Goal: Task Accomplishment & Management: Manage account settings

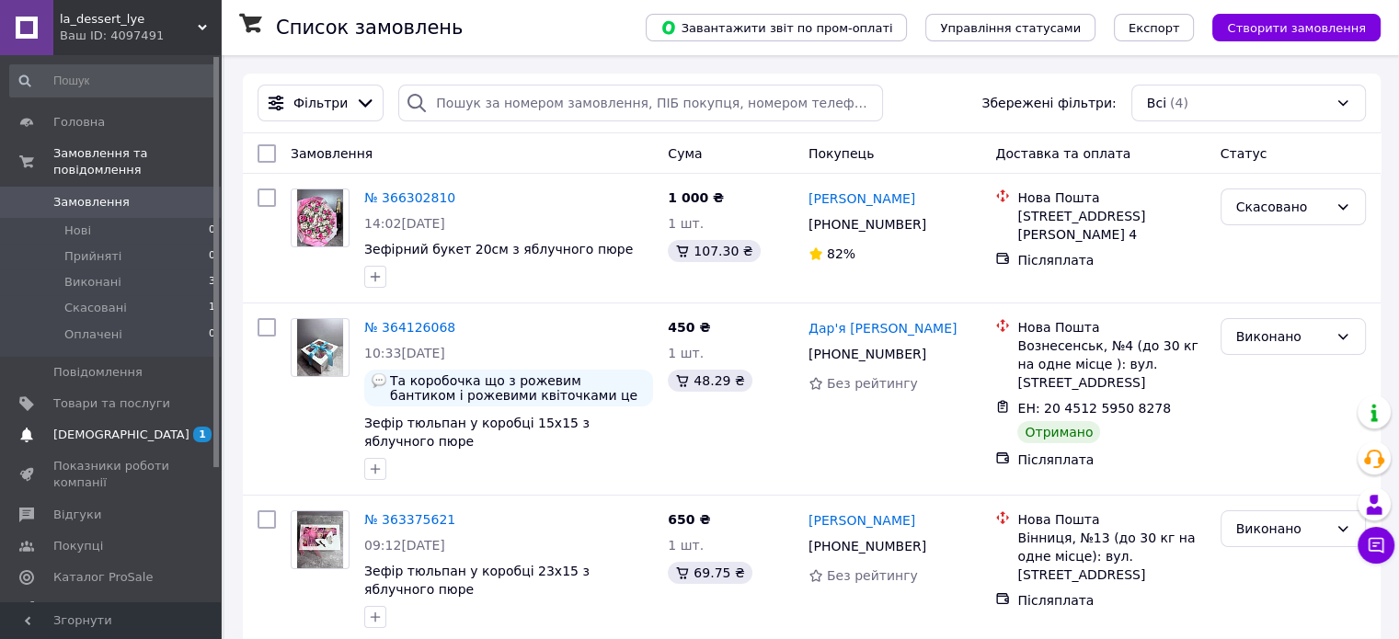
click at [107, 427] on span "[DEMOGRAPHIC_DATA]" at bounding box center [121, 435] width 136 height 17
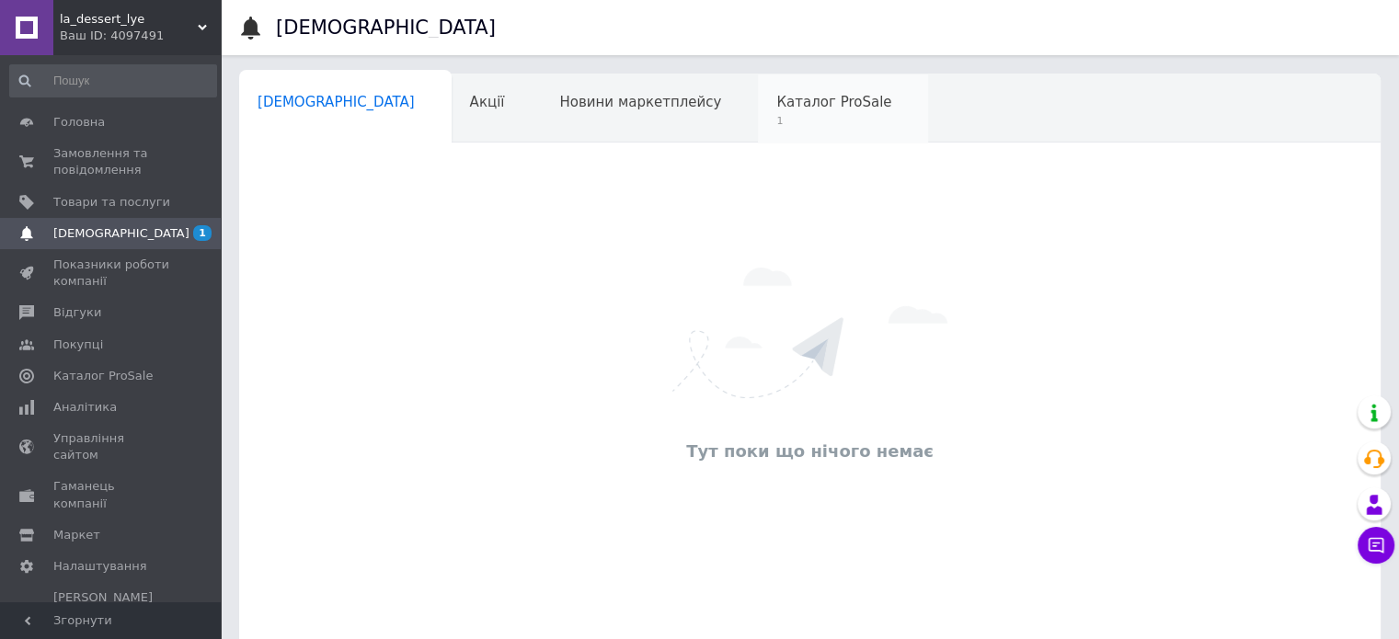
click at [758, 113] on div "Каталог ProSale 1" at bounding box center [843, 109] width 170 height 70
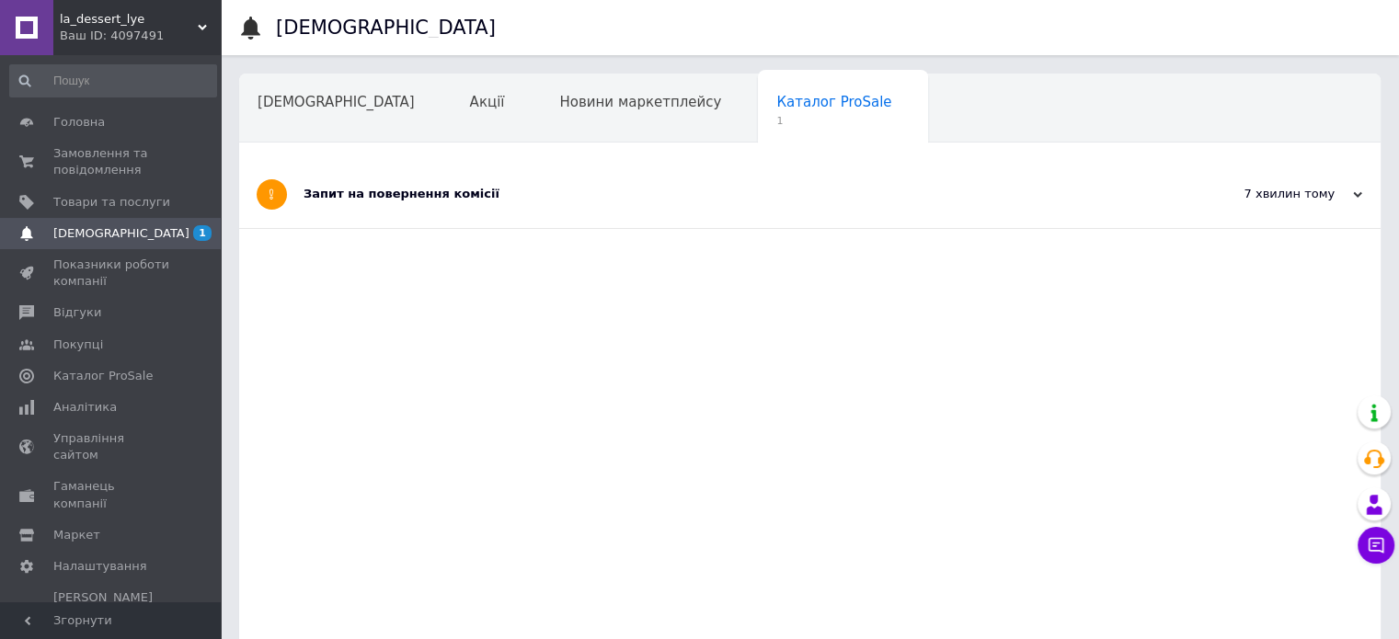
click at [427, 195] on div "Запит на повернення комісії" at bounding box center [740, 194] width 874 height 17
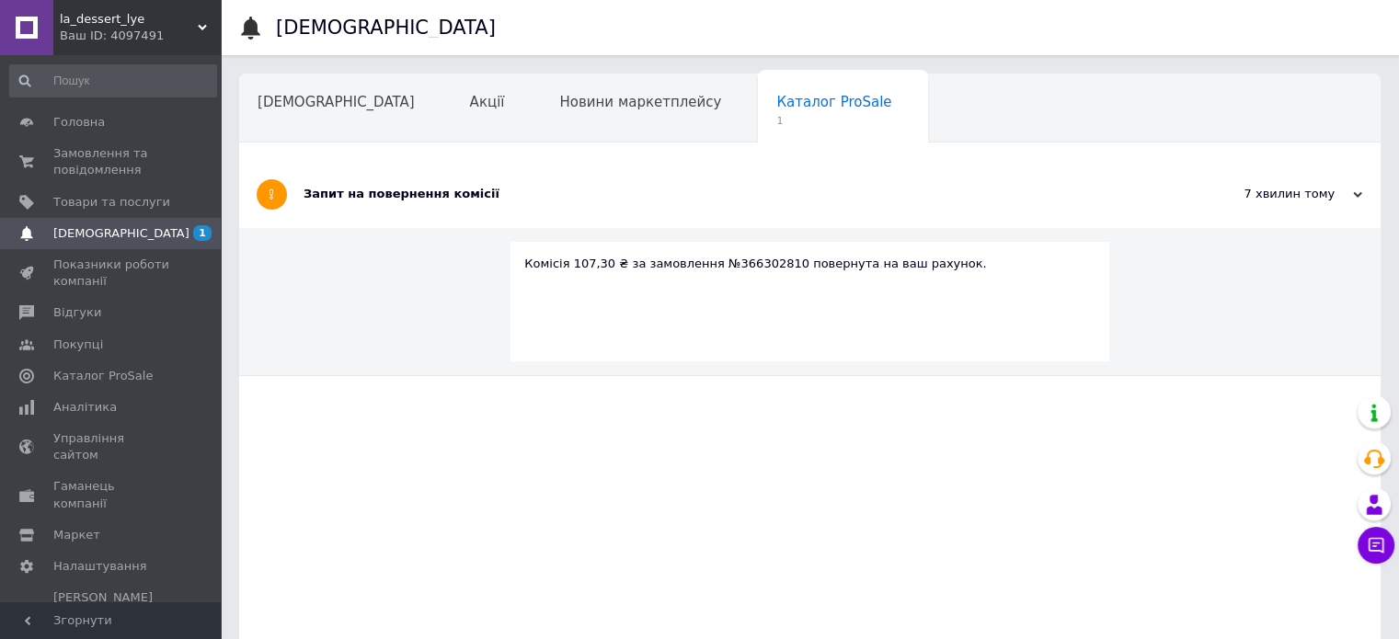
click at [441, 180] on div "Запит на повернення комісії" at bounding box center [740, 194] width 874 height 67
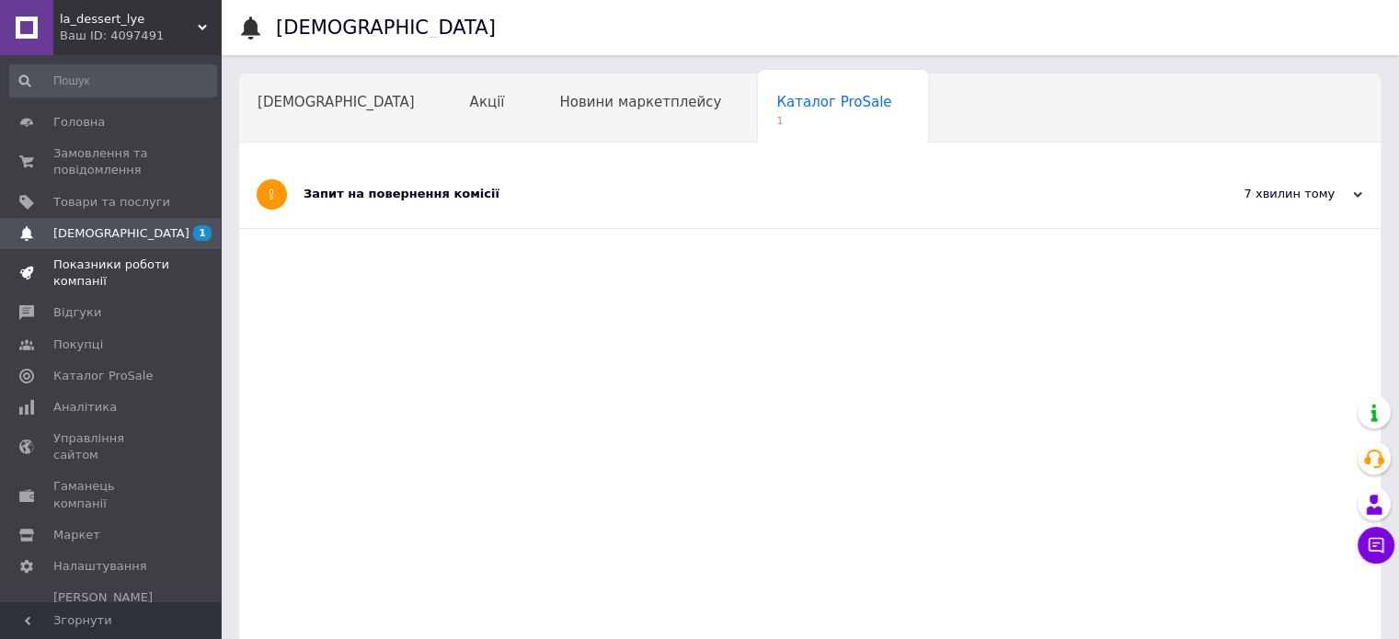
click at [113, 260] on span "Показники роботи компанії" at bounding box center [111, 273] width 117 height 33
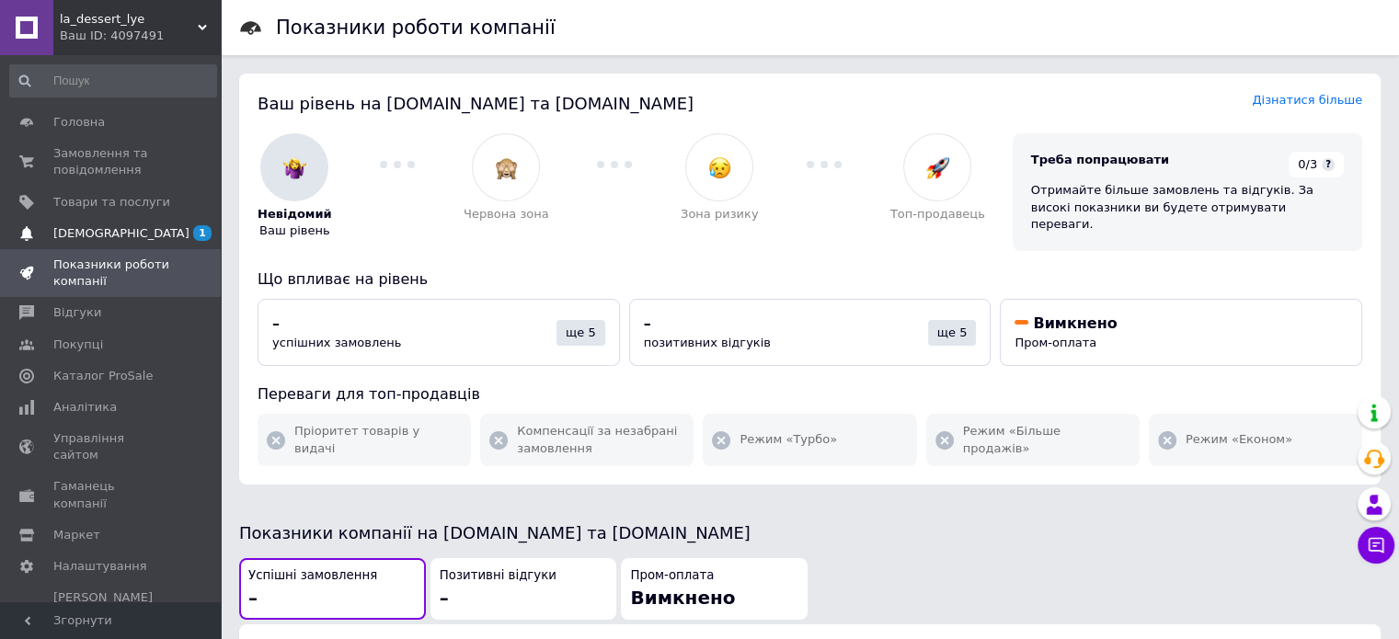
click at [120, 234] on span "[DEMOGRAPHIC_DATA]" at bounding box center [111, 233] width 117 height 17
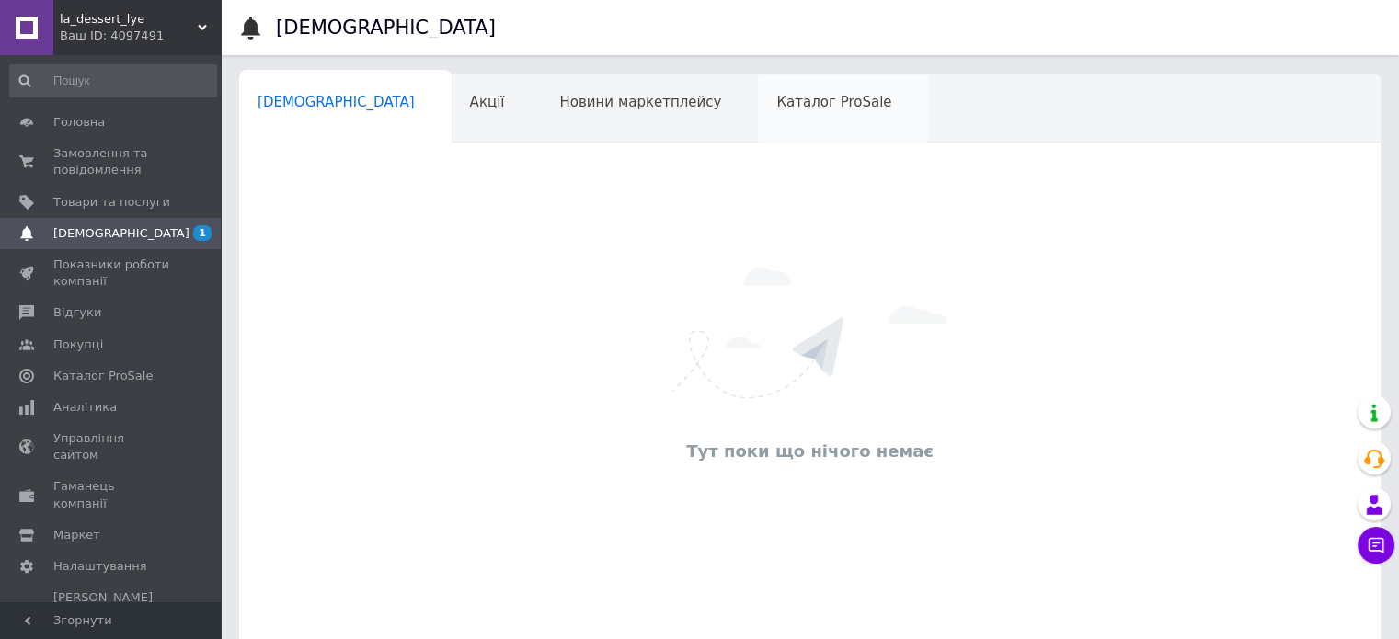
click at [776, 109] on span "Каталог ProSale" at bounding box center [833, 102] width 115 height 17
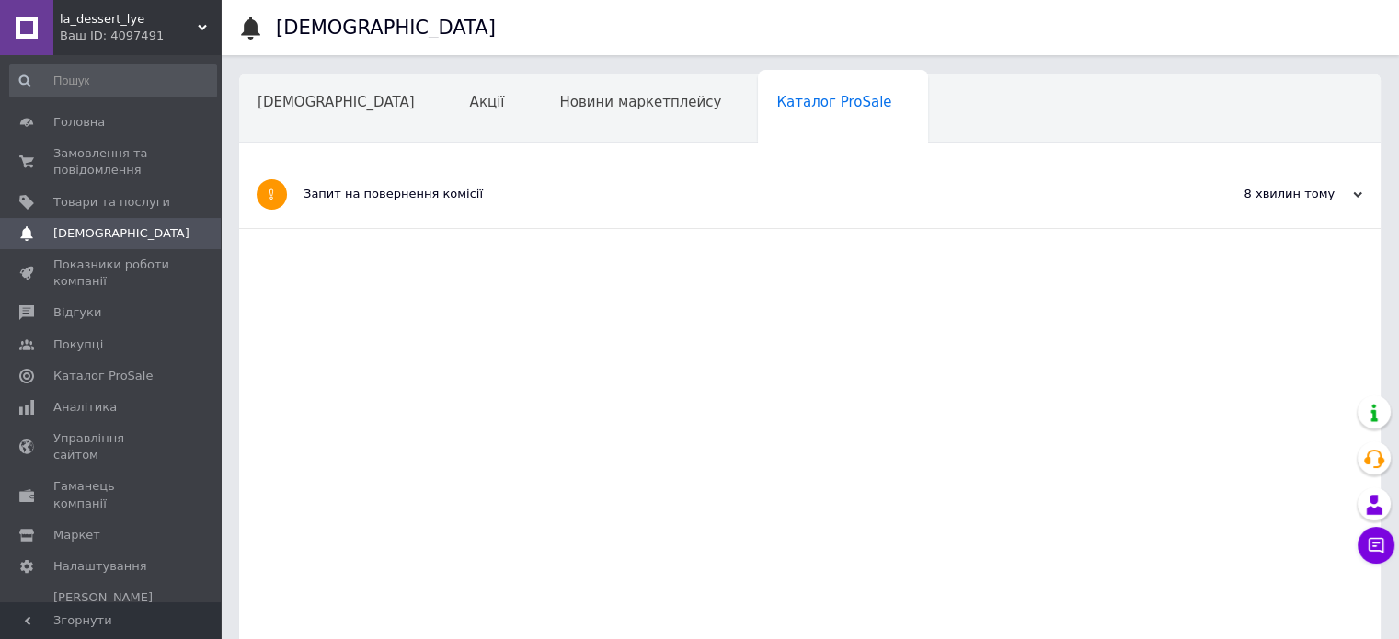
click at [453, 197] on div "Запит на повернення комісії" at bounding box center [740, 194] width 874 height 17
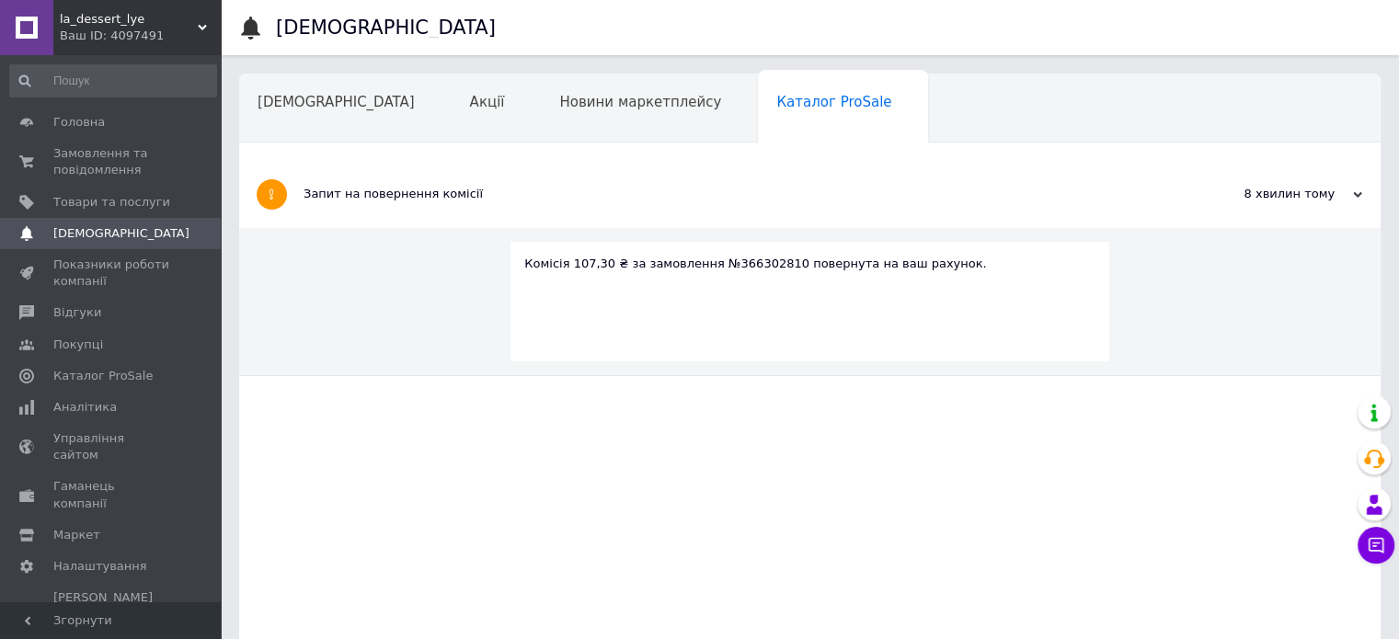
click at [379, 197] on div "Запит на повернення комісії" at bounding box center [740, 194] width 874 height 17
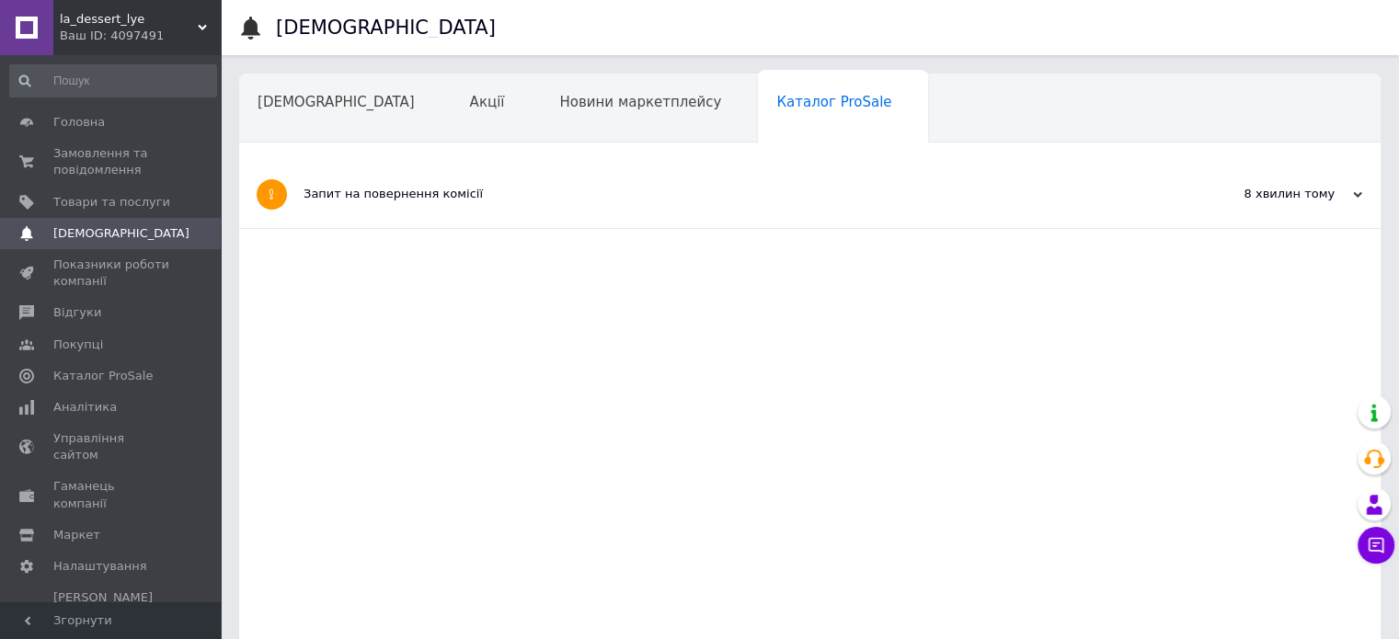
click at [384, 200] on div "Запит на повернення комісії" at bounding box center [740, 194] width 874 height 17
